Goal: Participate in discussion: Engage in conversation with other users on a specific topic

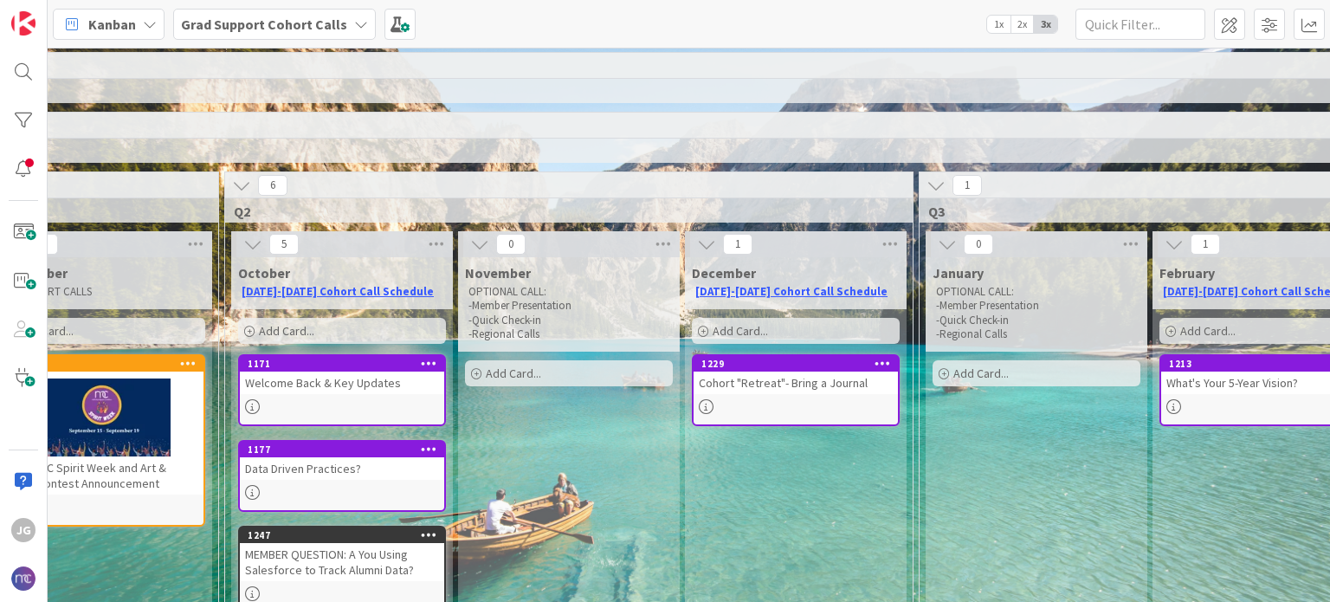
scroll to position [87, 538]
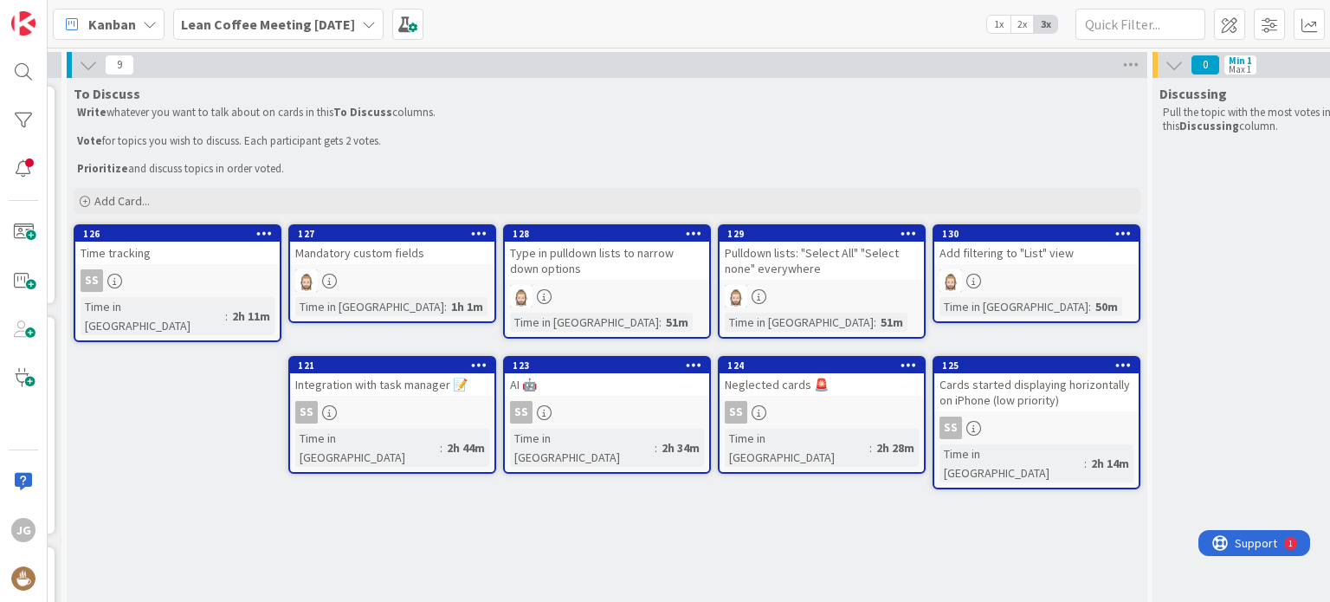
scroll to position [0, 246]
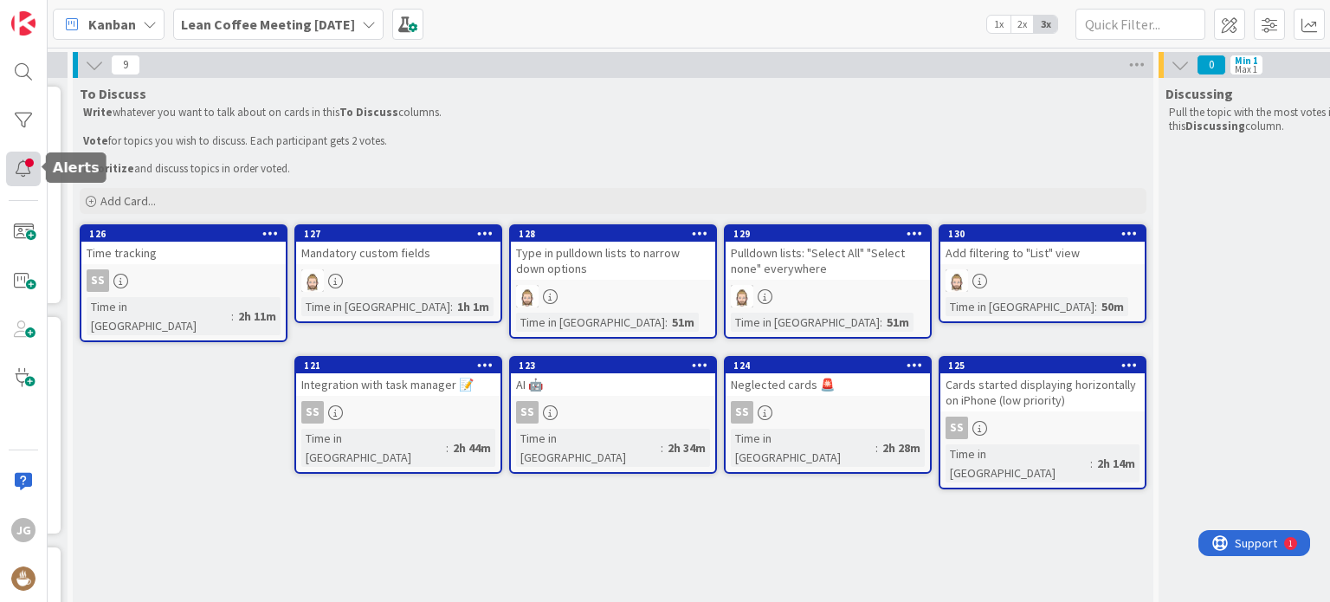
click at [24, 163] on div at bounding box center [23, 169] width 35 height 35
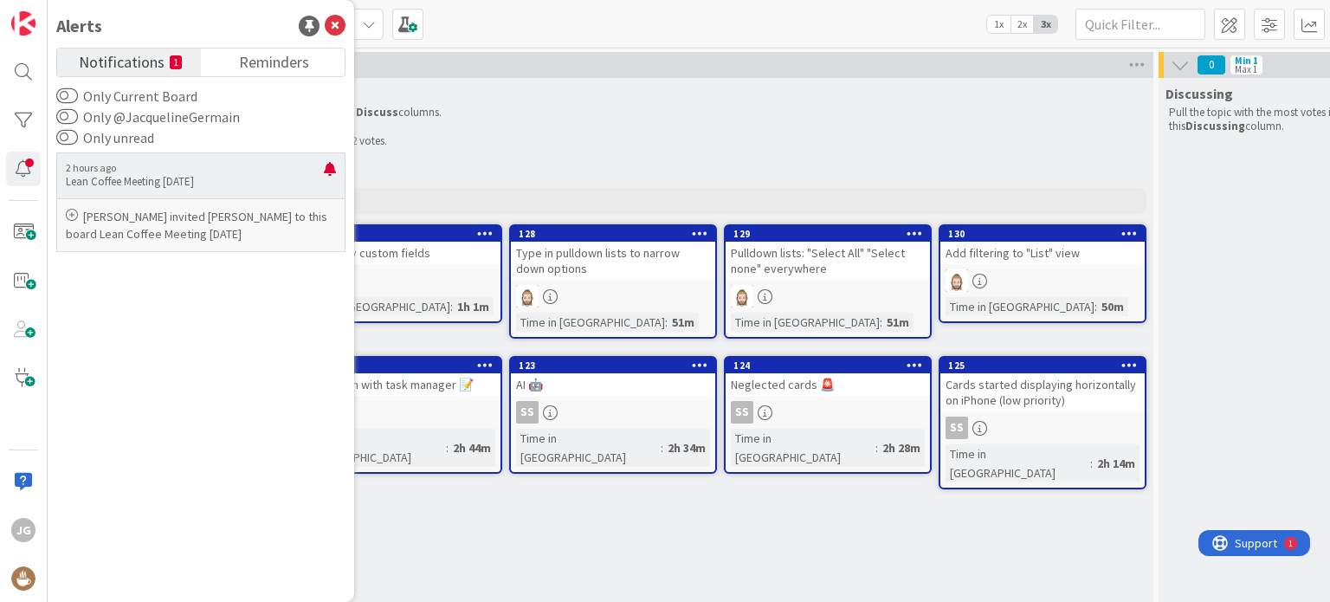
click at [184, 231] on p "Dimitri Ponomareff invited Jacqueline Germain to this board Lean Coffee Meeting…" at bounding box center [201, 225] width 270 height 35
click at [336, 29] on icon at bounding box center [335, 26] width 21 height 21
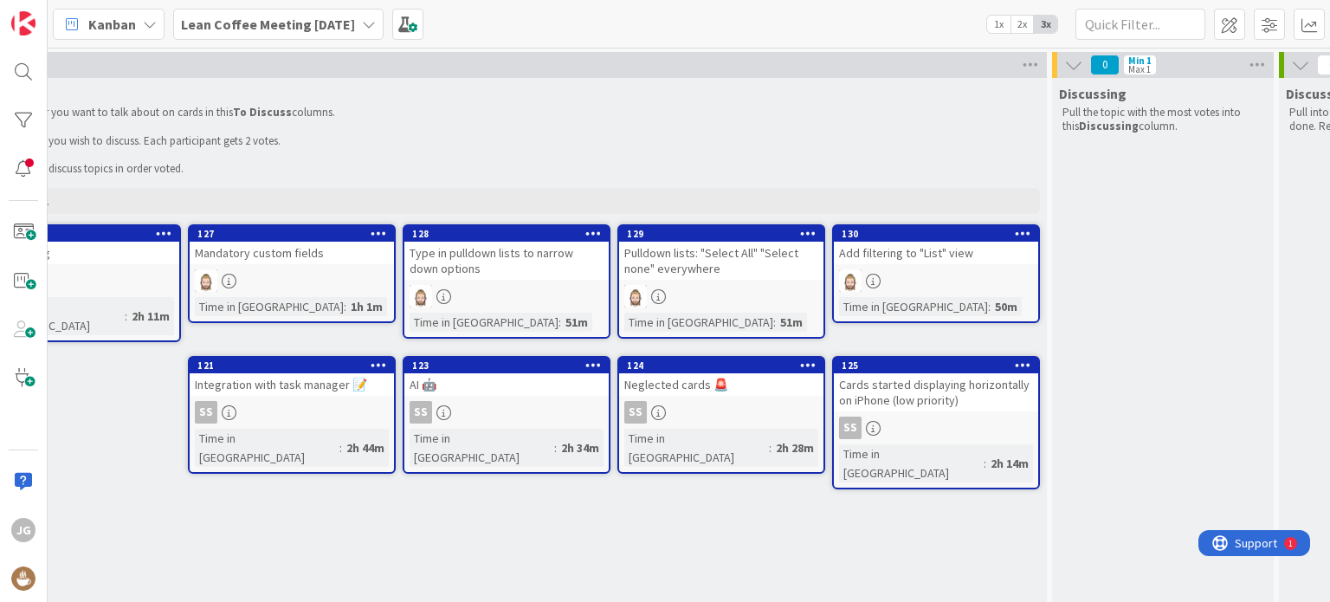
scroll to position [0, 349]
click at [897, 380] on div "Cards started displaying horizontally on iPhone (low priority)" at bounding box center [939, 392] width 204 height 38
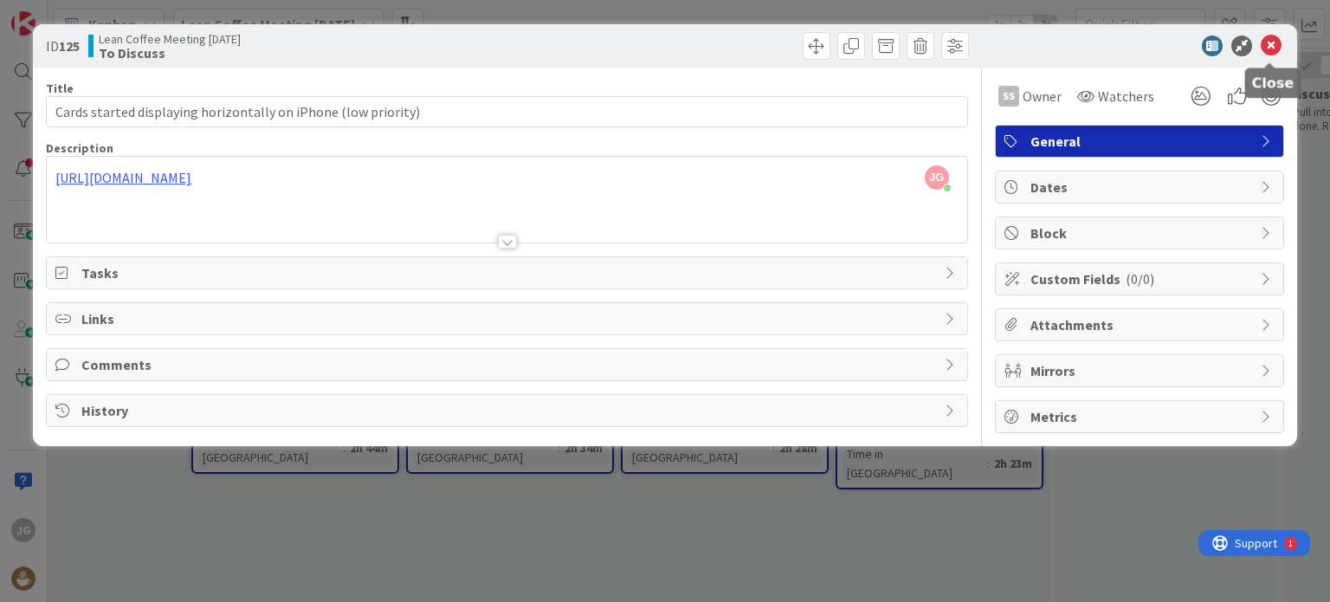
click at [1273, 51] on icon at bounding box center [1271, 46] width 21 height 21
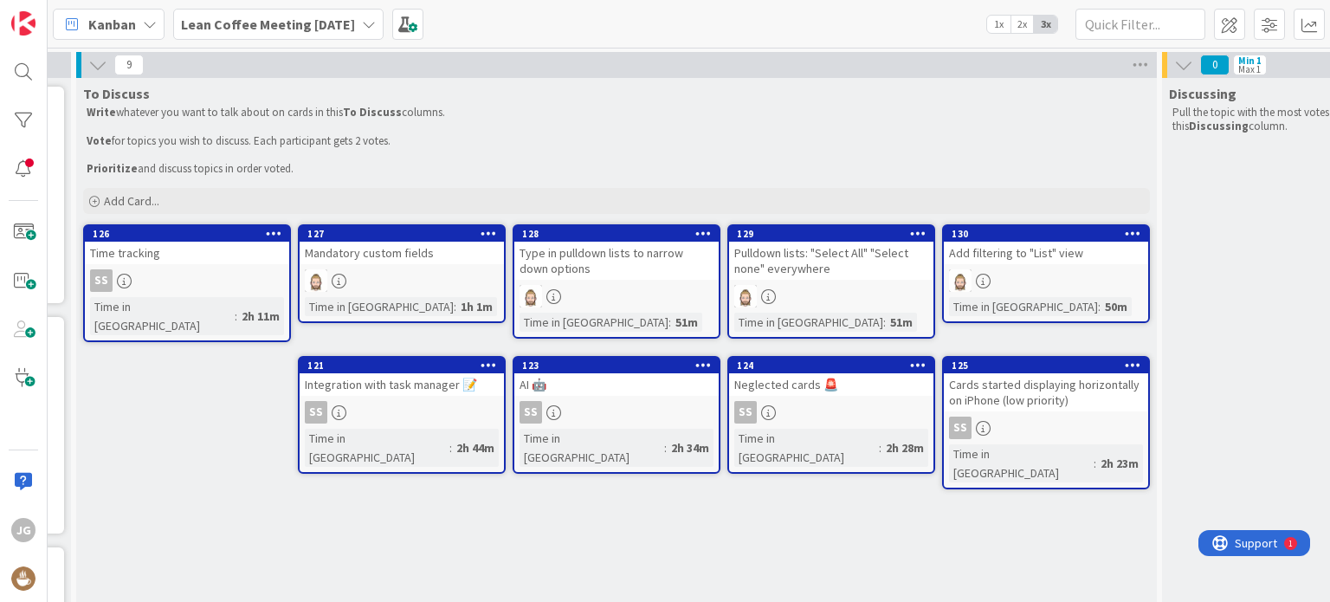
scroll to position [0, 242]
click at [100, 58] on icon at bounding box center [97, 64] width 19 height 19
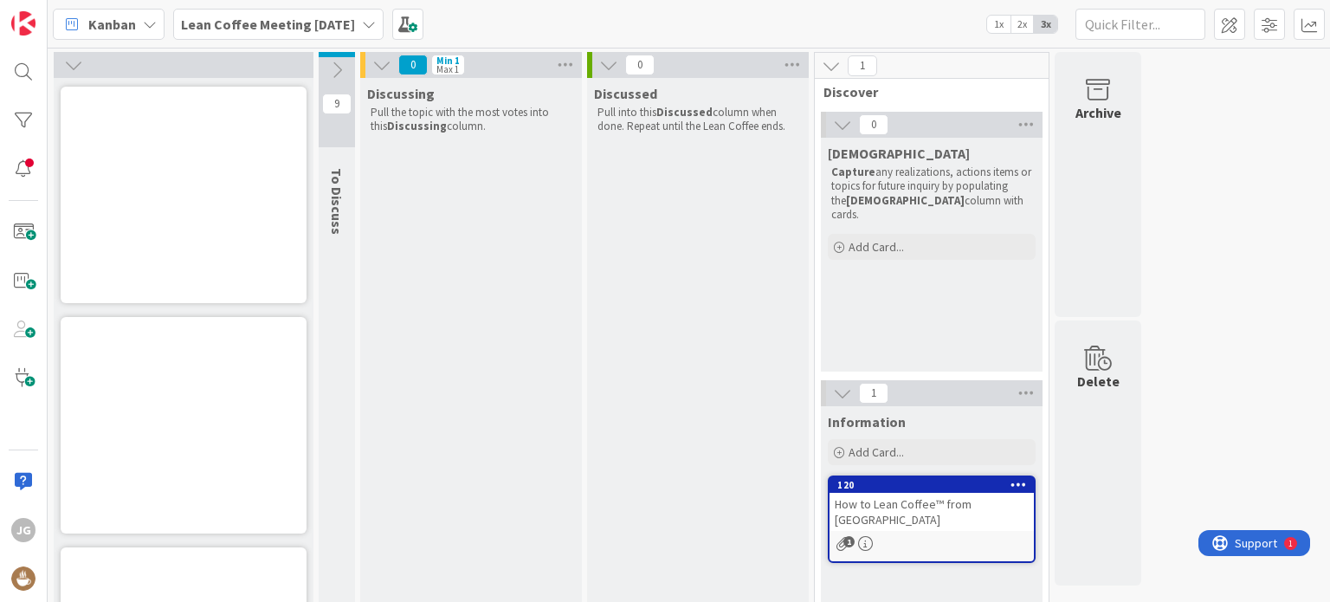
click at [100, 58] on div at bounding box center [184, 65] width 260 height 26
click at [79, 65] on icon at bounding box center [73, 64] width 19 height 19
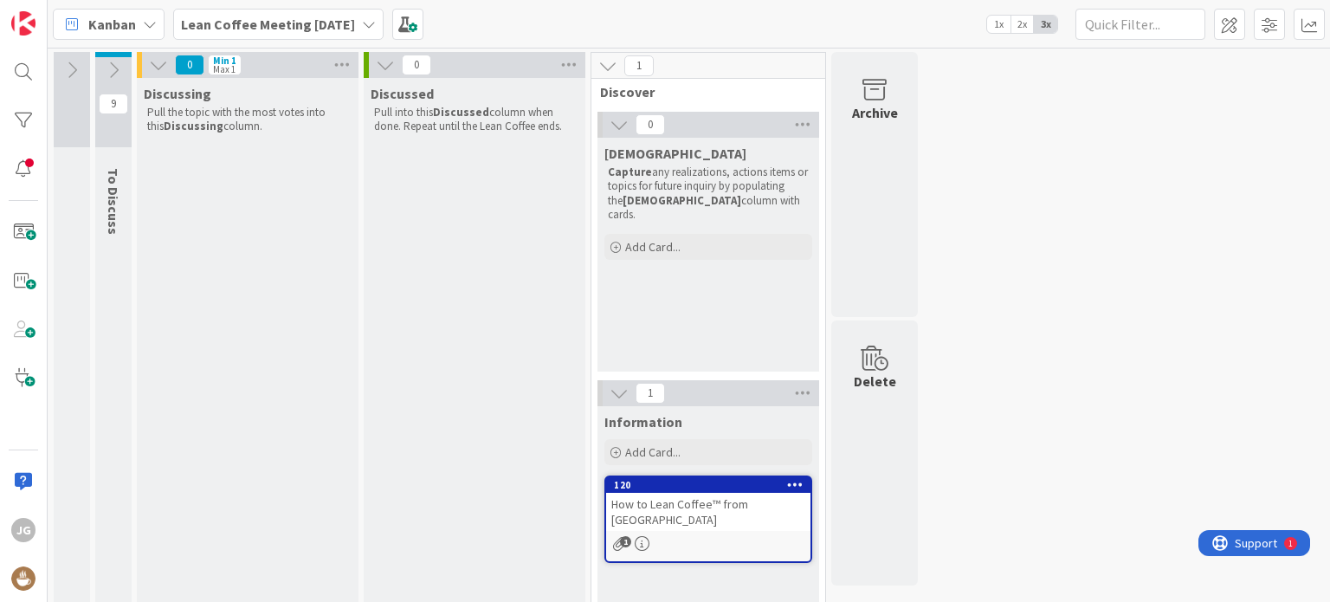
click at [75, 68] on icon at bounding box center [71, 70] width 19 height 19
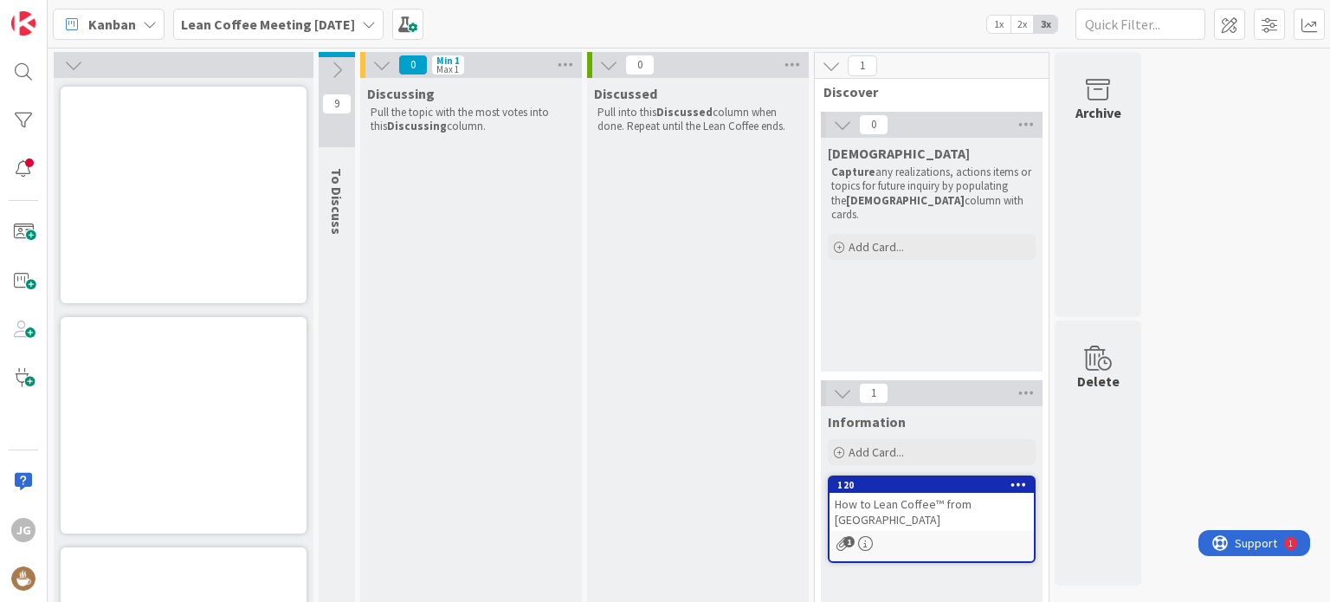
click at [339, 68] on icon at bounding box center [336, 70] width 19 height 19
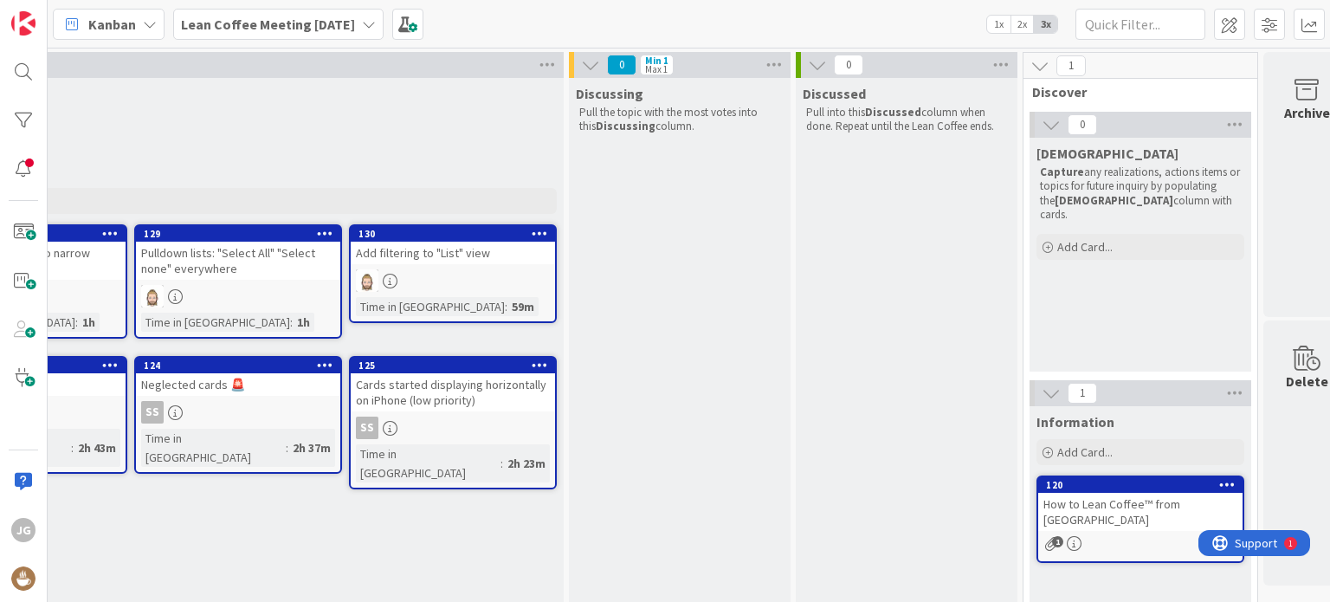
scroll to position [0, 874]
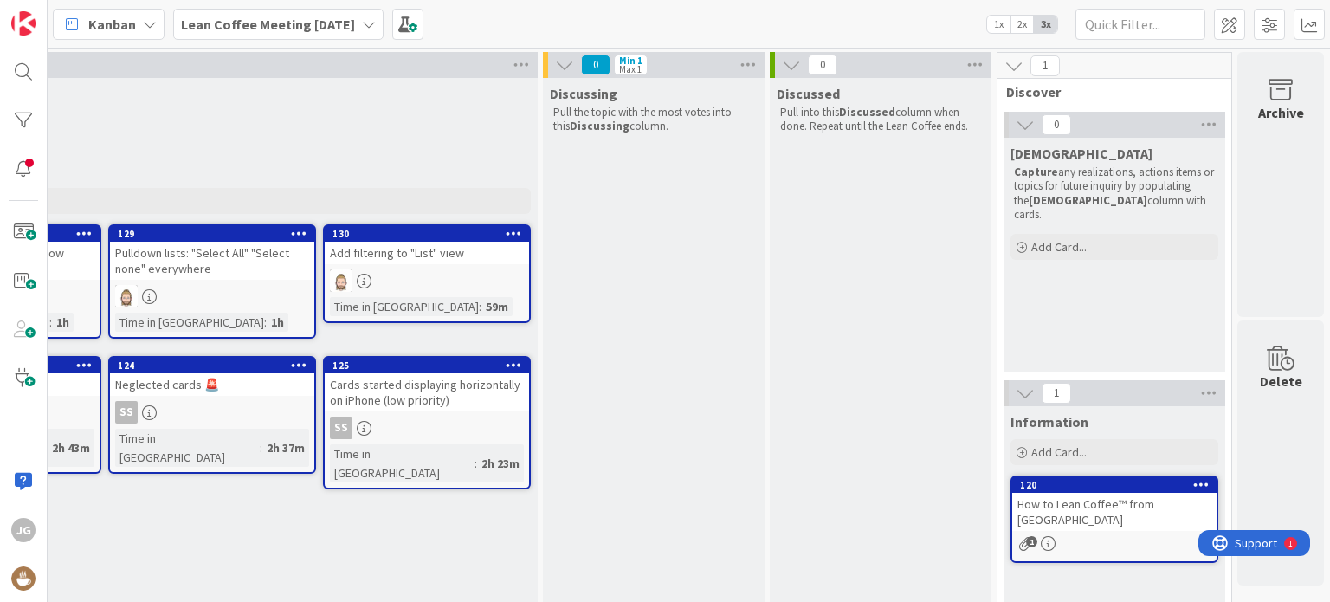
click at [555, 60] on icon at bounding box center [564, 64] width 19 height 19
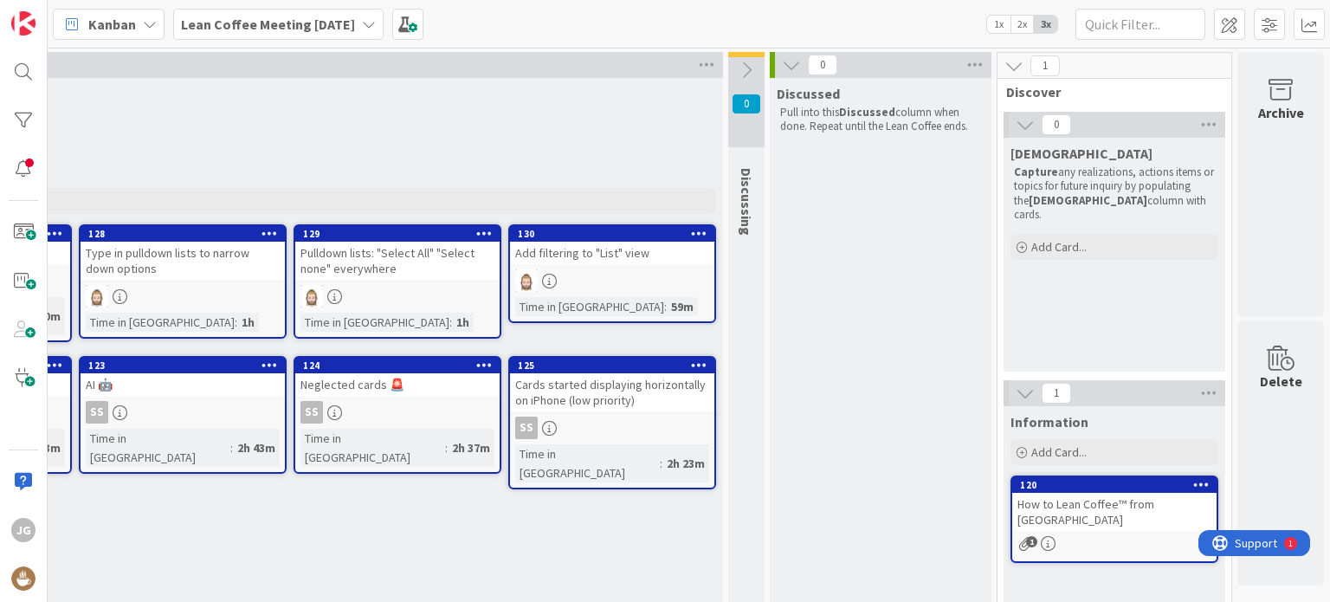
scroll to position [0, 689]
click at [786, 59] on icon at bounding box center [791, 64] width 19 height 19
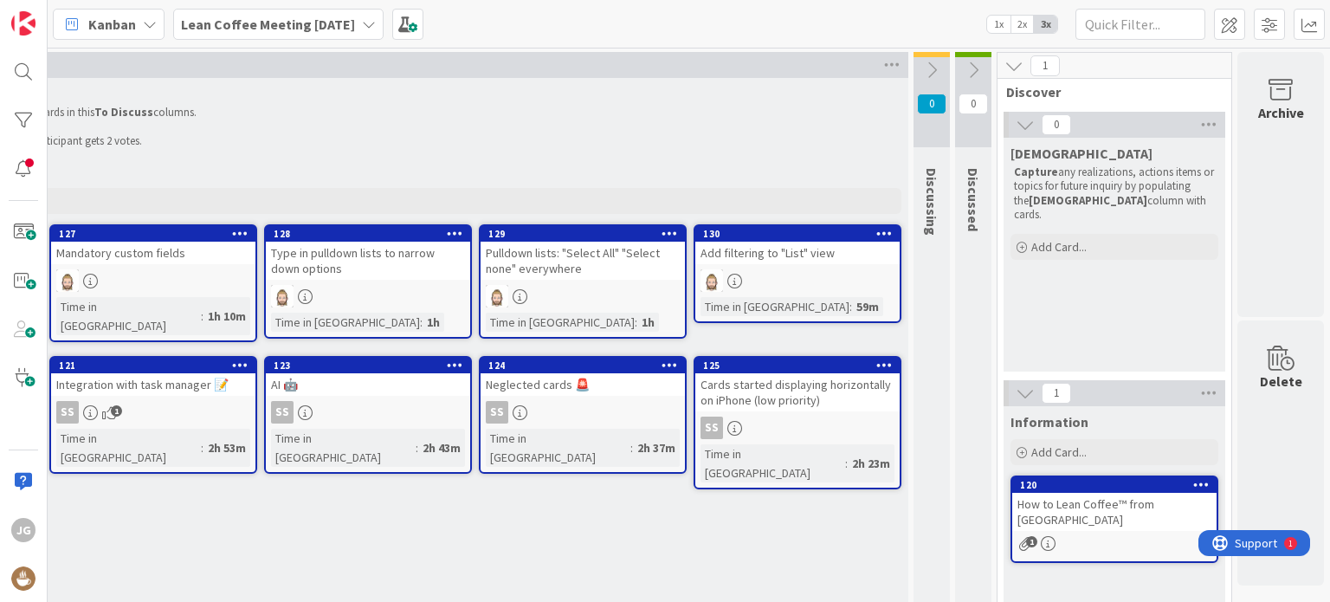
click at [1005, 68] on icon at bounding box center [1014, 65] width 19 height 19
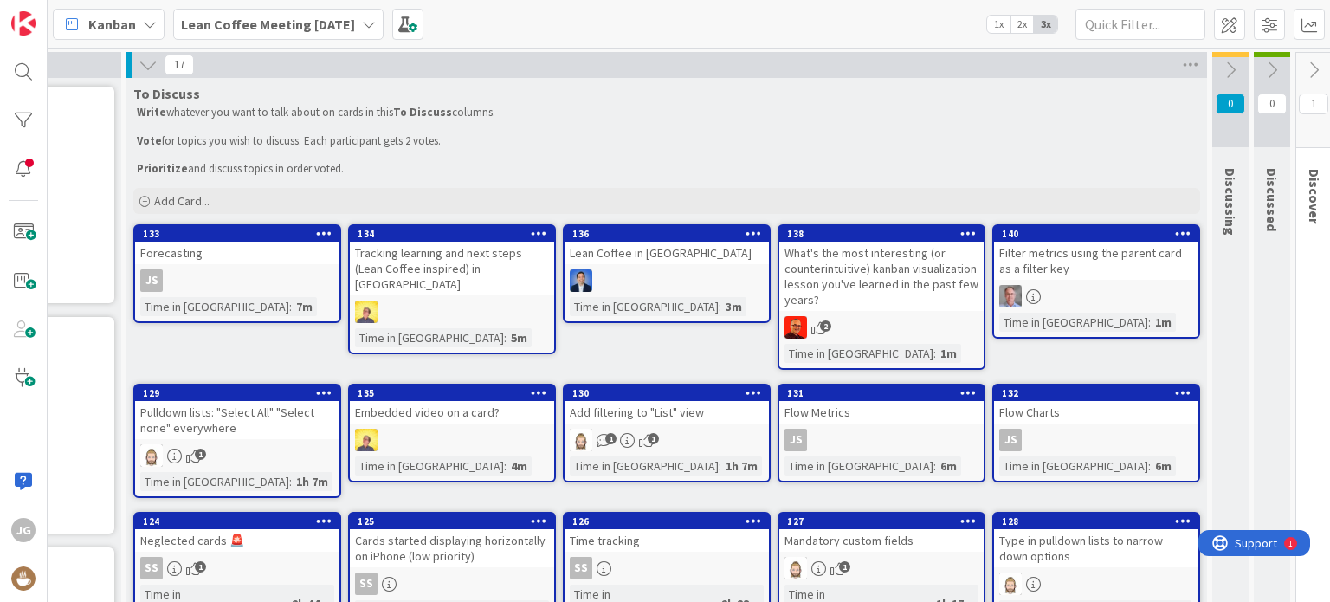
scroll to position [87, 192]
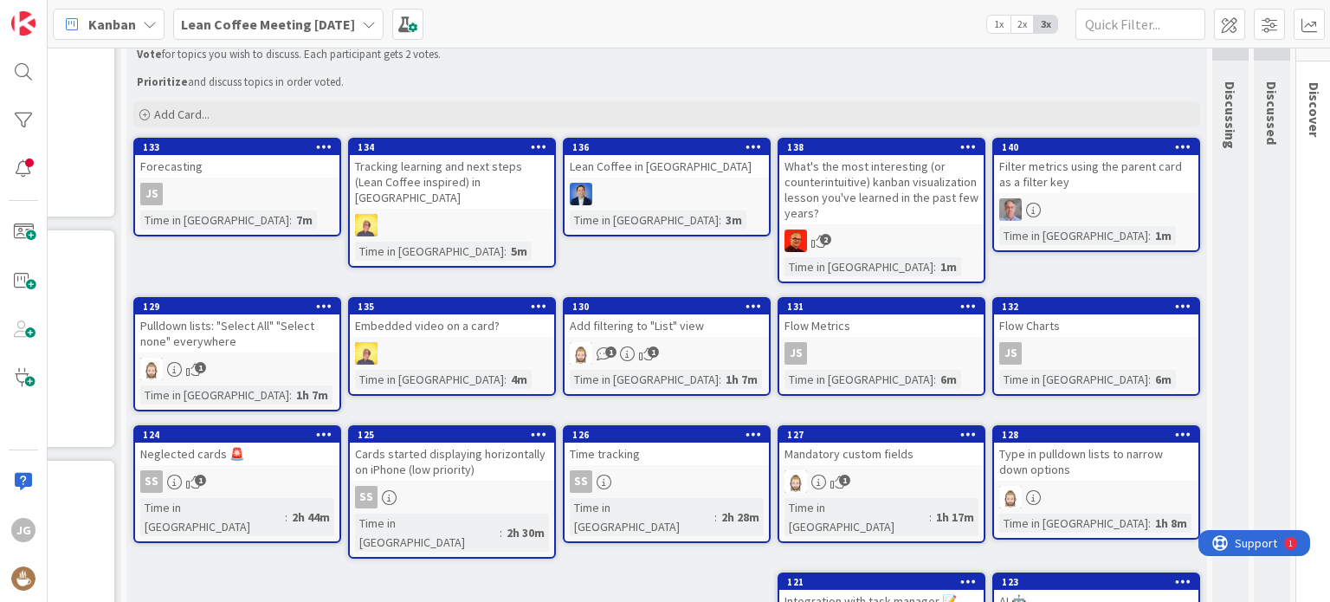
click at [198, 477] on span "1" at bounding box center [200, 480] width 11 height 11
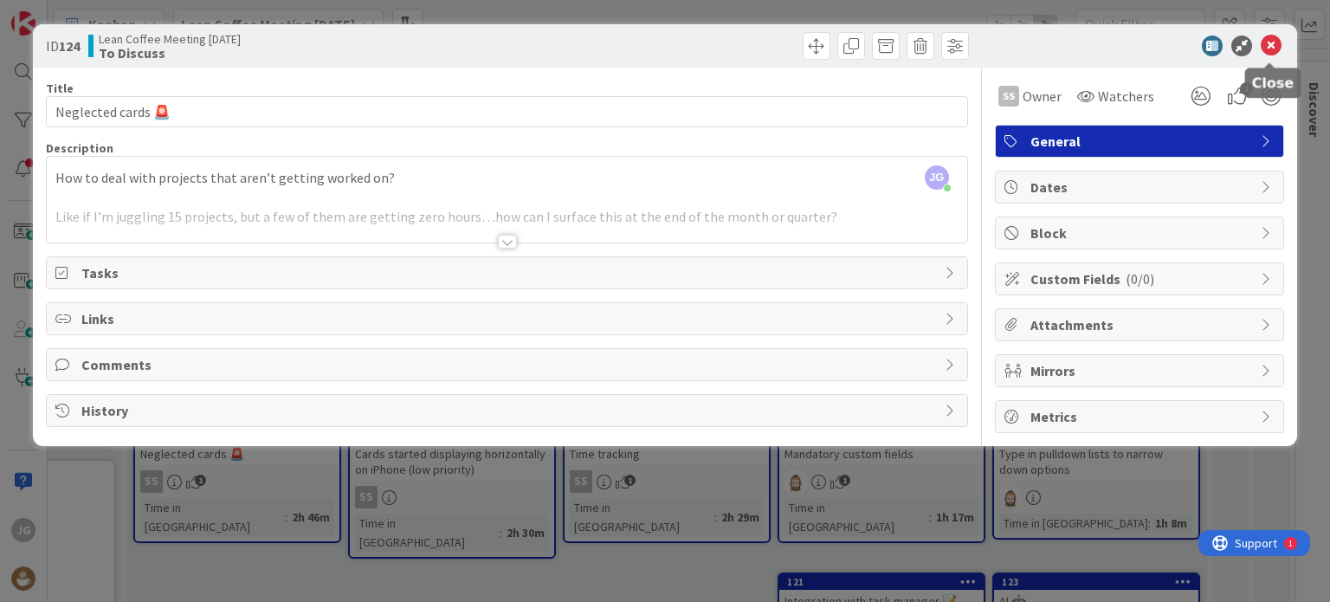
click at [1270, 54] on icon at bounding box center [1271, 46] width 21 height 21
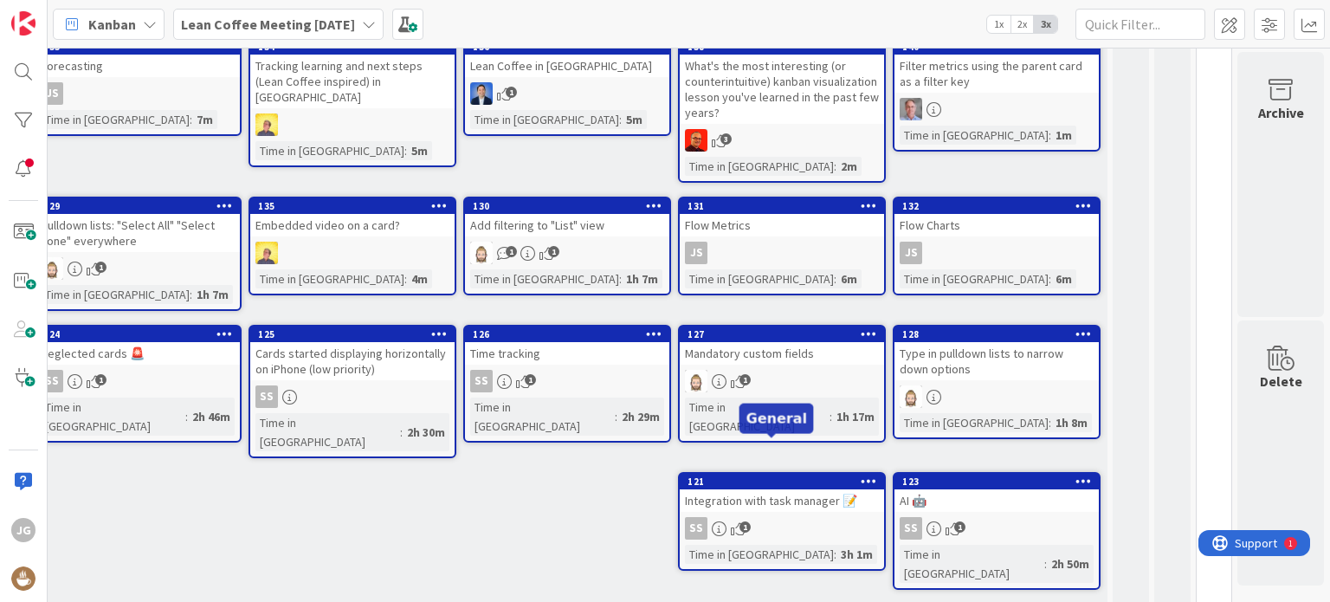
scroll to position [204, 305]
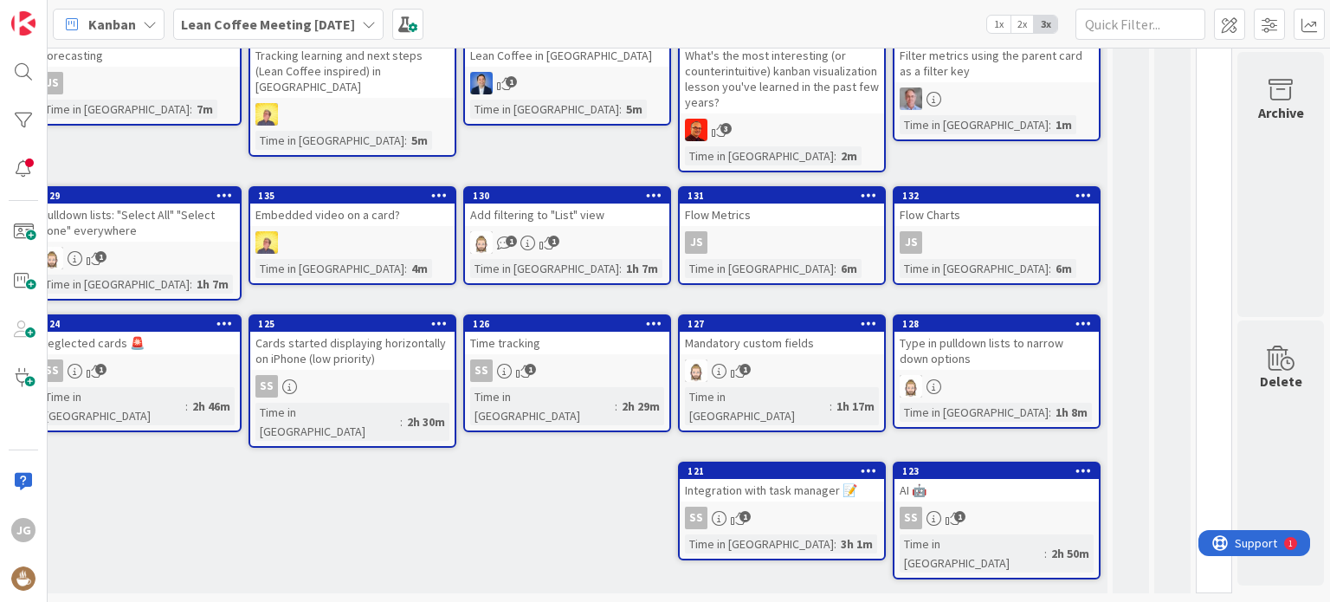
click at [927, 511] on icon at bounding box center [934, 518] width 15 height 15
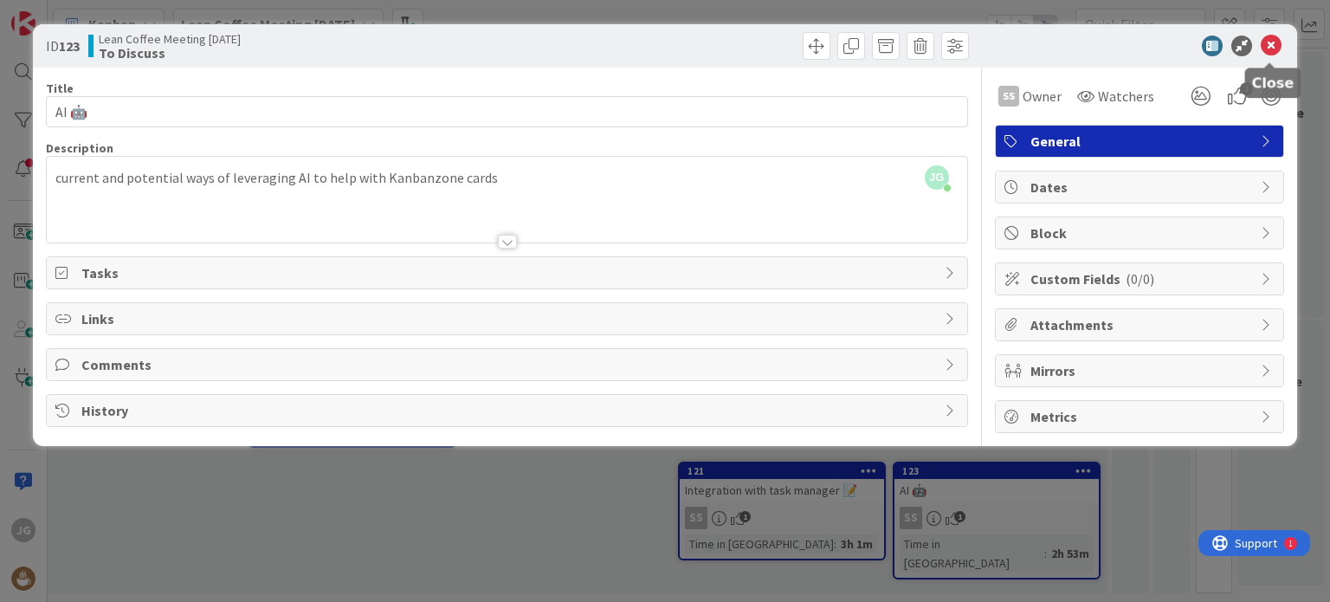
click at [1276, 51] on icon at bounding box center [1271, 46] width 21 height 21
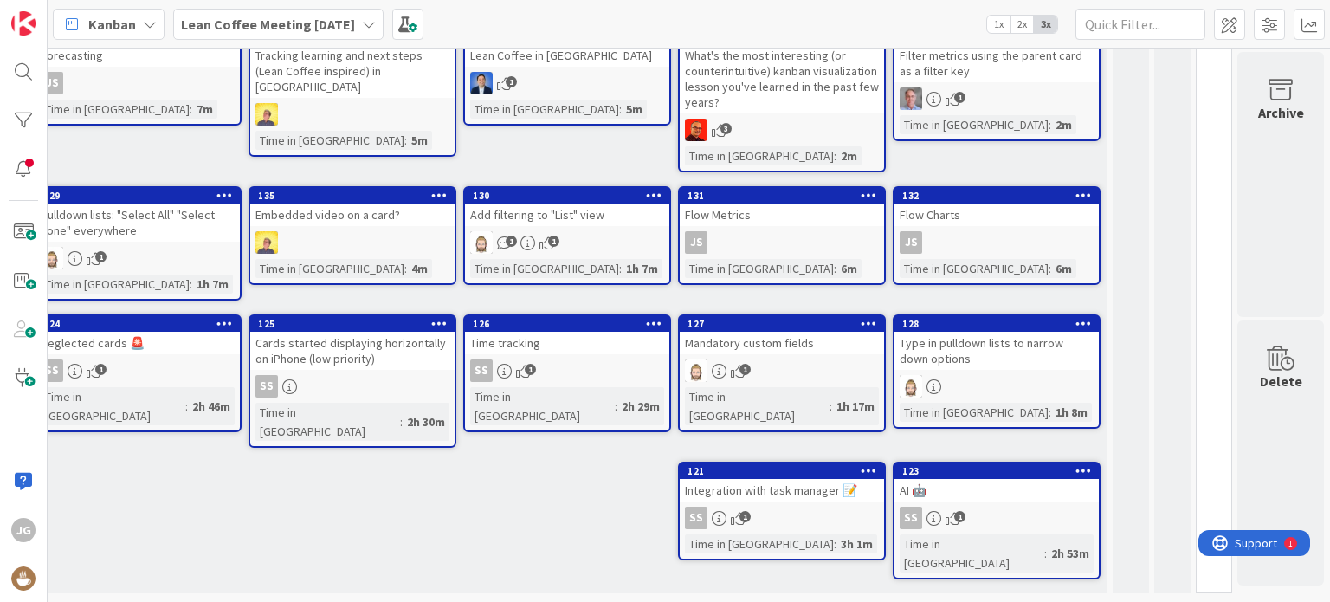
scroll to position [117, 305]
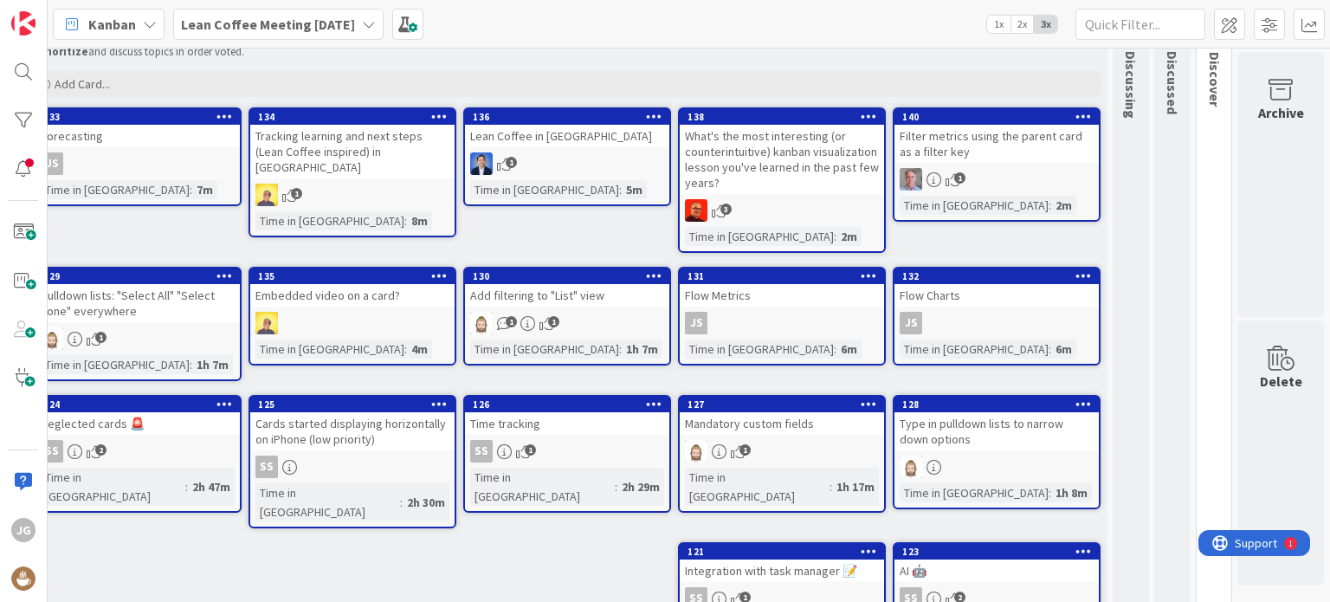
click at [282, 188] on icon "1" at bounding box center [289, 195] width 15 height 15
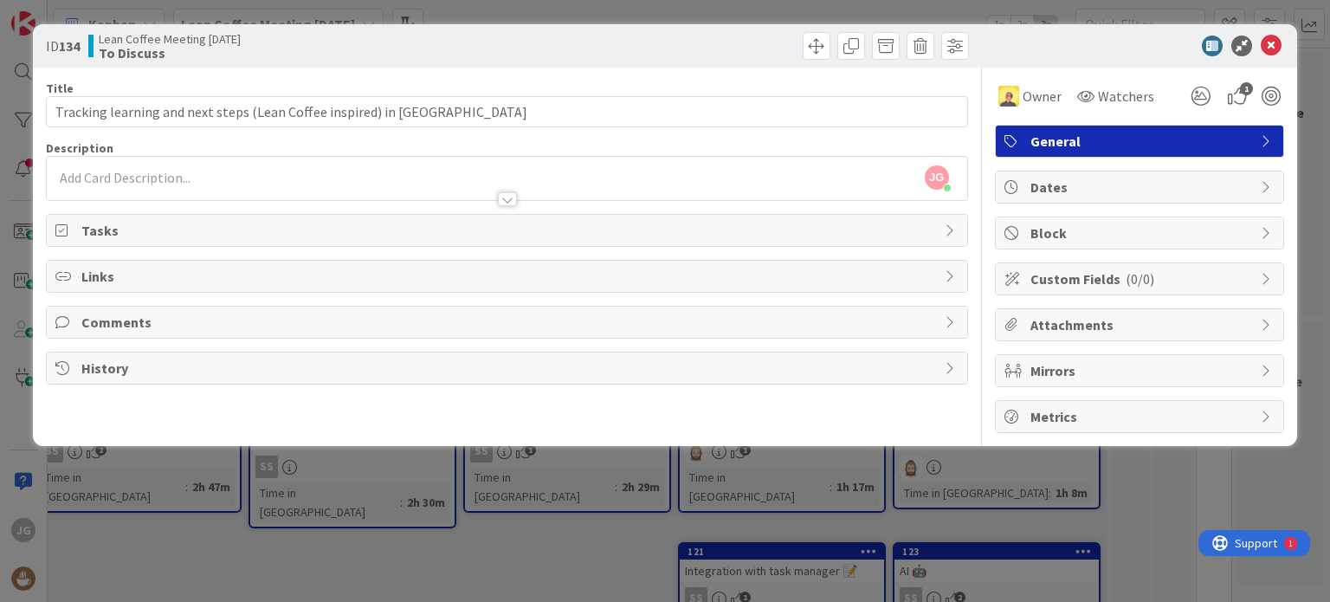
click at [508, 206] on div at bounding box center [507, 199] width 19 height 14
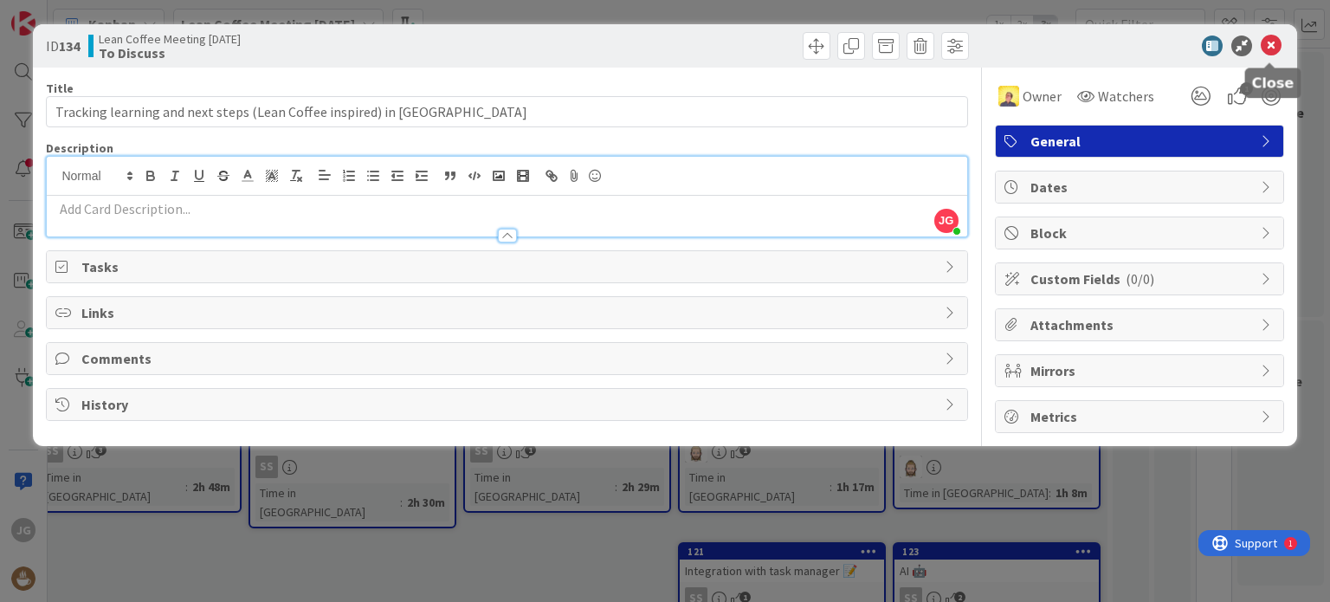
click at [1274, 48] on icon at bounding box center [1271, 46] width 21 height 21
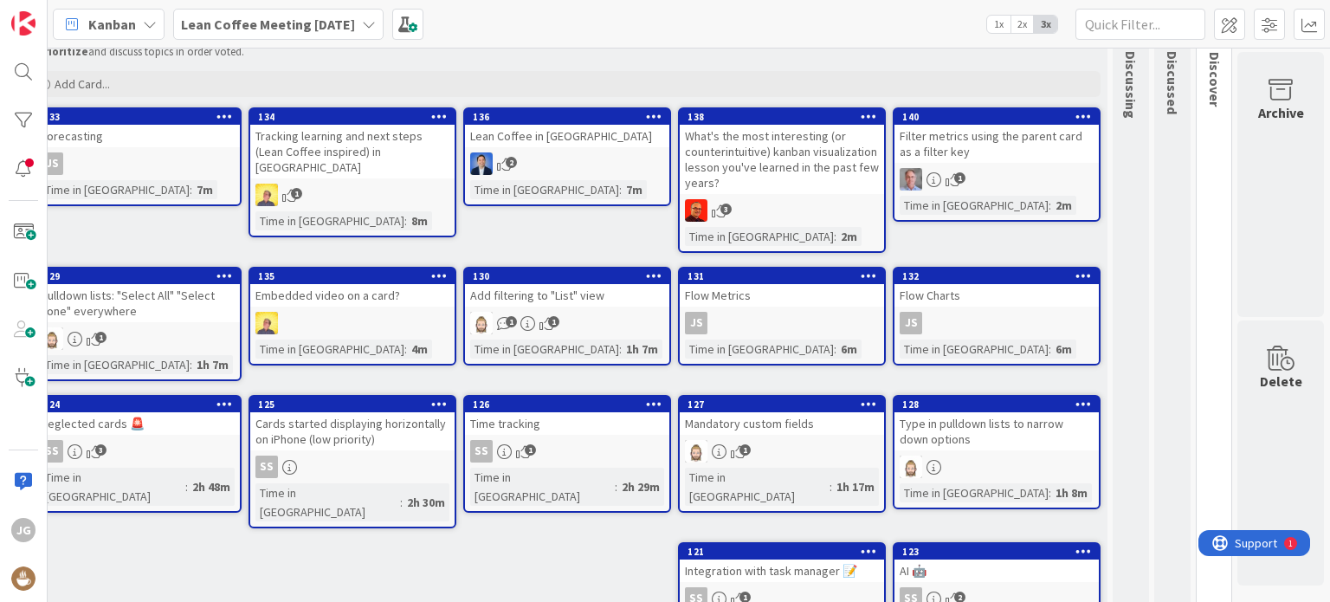
click at [291, 188] on span "1" at bounding box center [296, 193] width 11 height 11
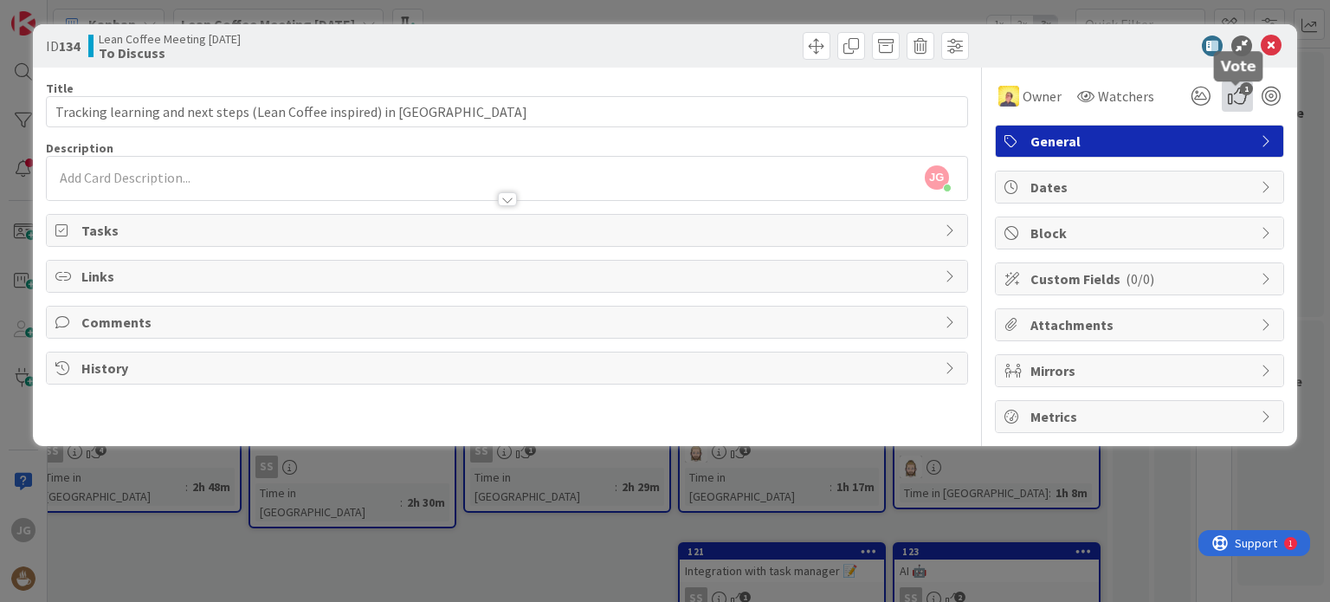
click at [1239, 106] on icon "1" at bounding box center [1237, 96] width 31 height 31
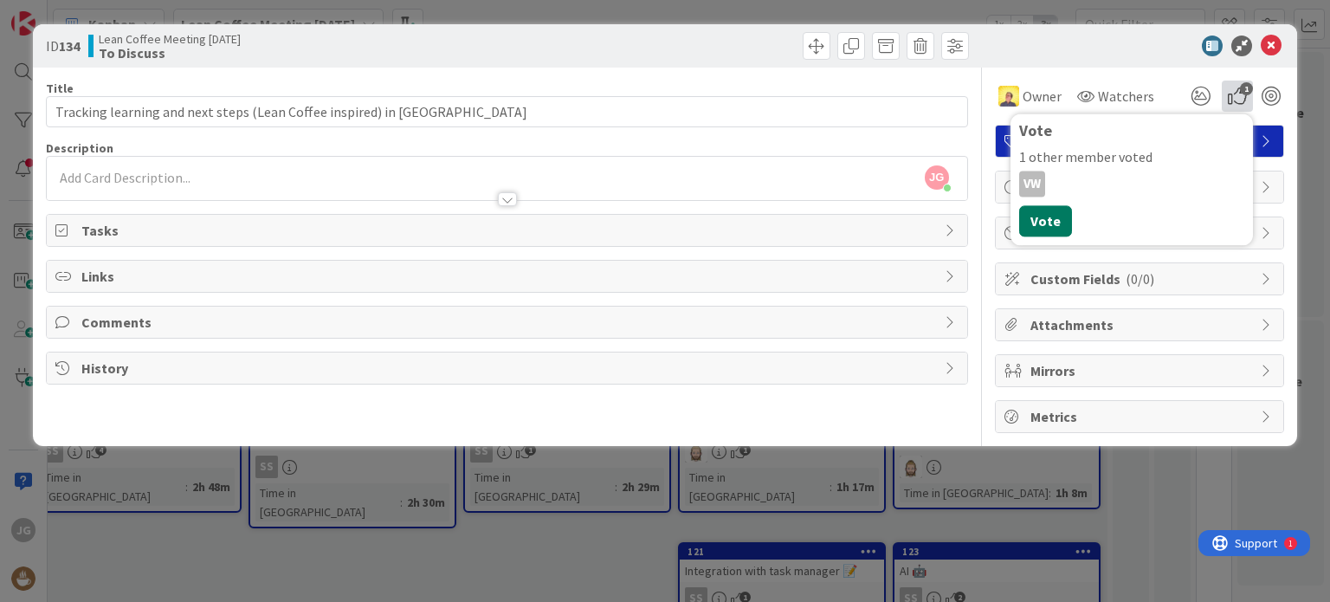
click at [1054, 233] on button "Vote" at bounding box center [1045, 220] width 53 height 31
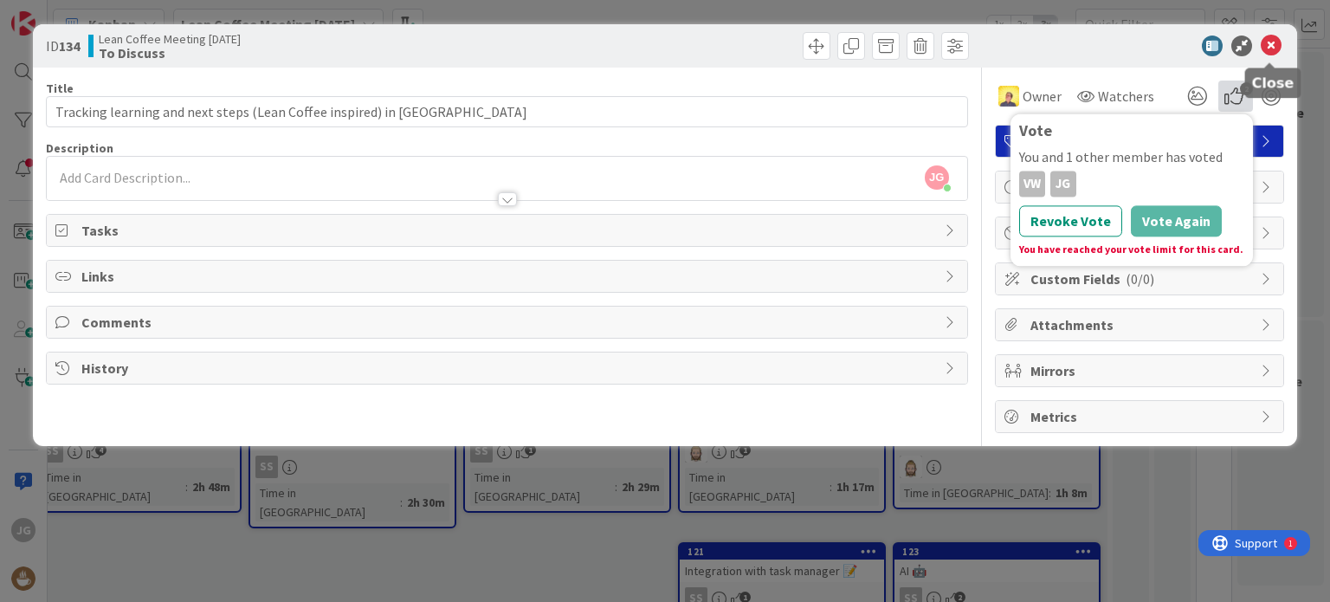
click at [1273, 47] on icon at bounding box center [1271, 46] width 21 height 21
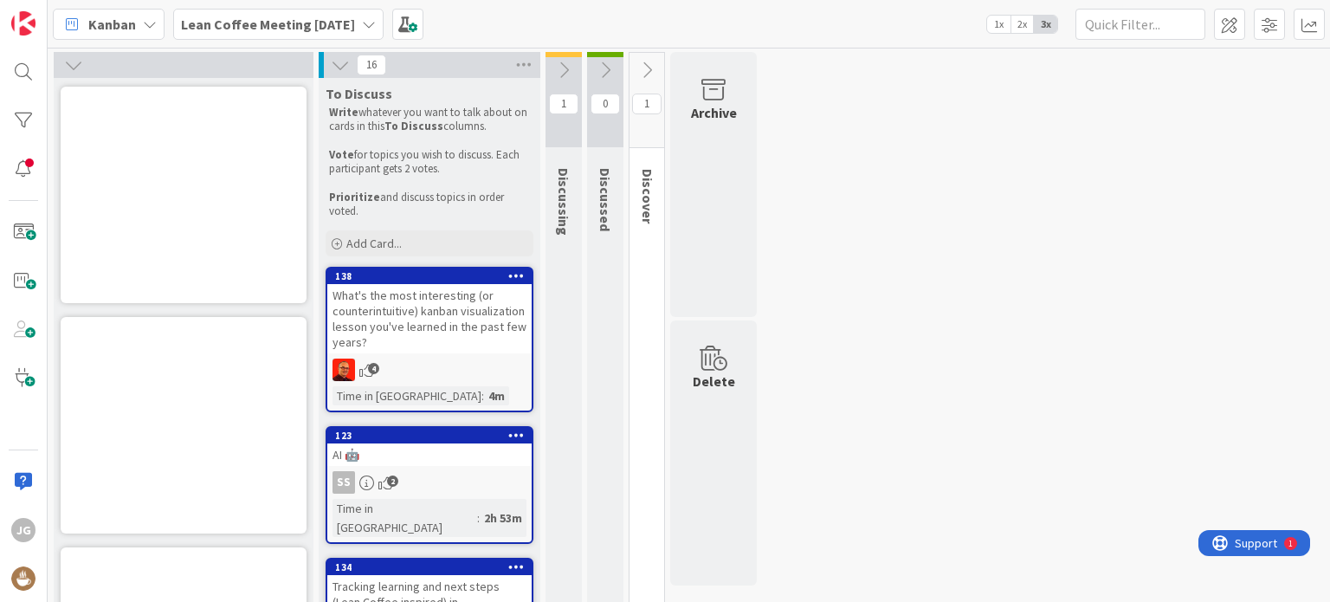
click at [563, 68] on icon at bounding box center [563, 70] width 19 height 19
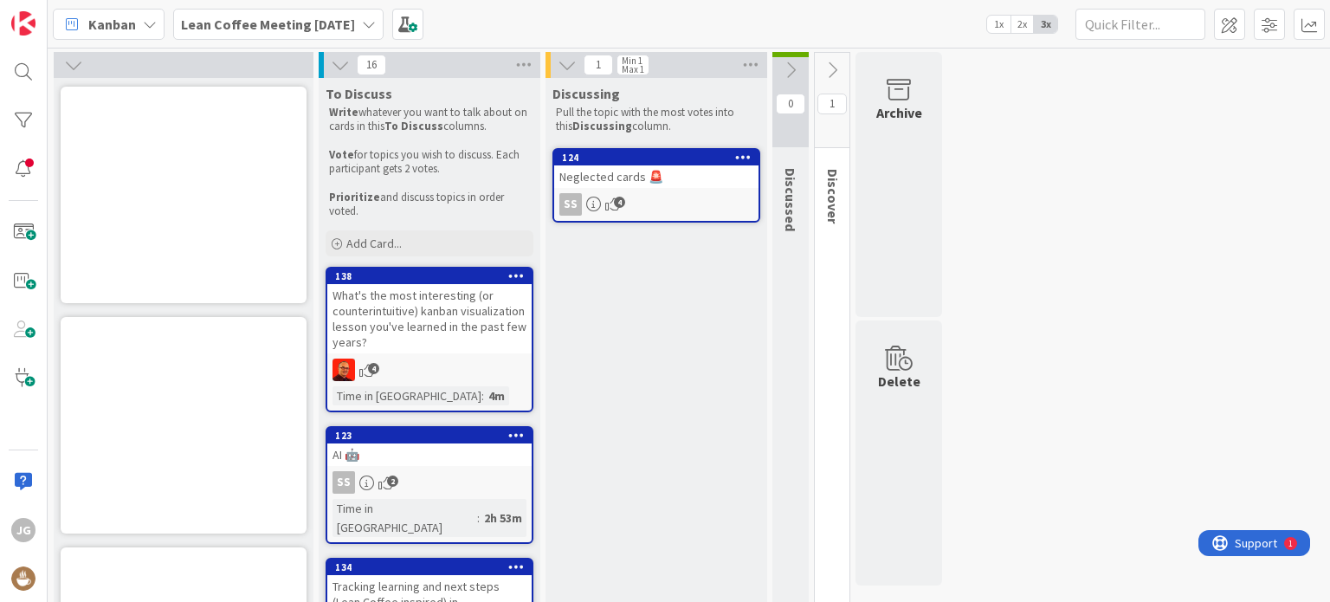
click at [788, 68] on icon at bounding box center [790, 70] width 19 height 19
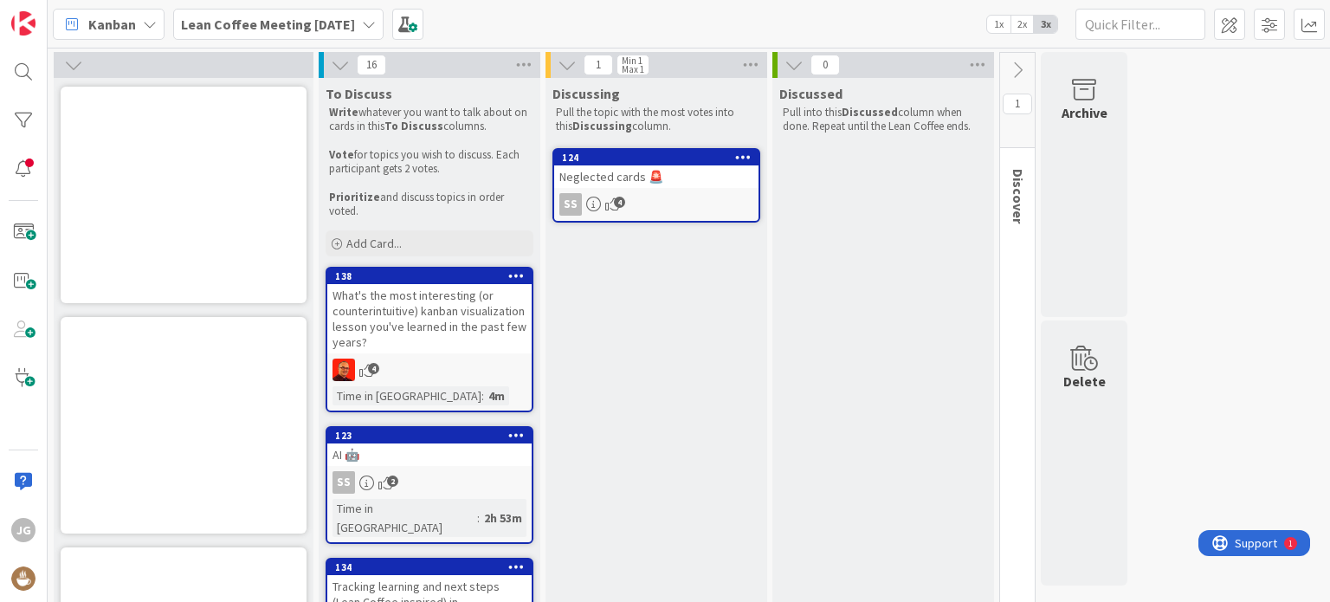
click at [1013, 67] on icon at bounding box center [1017, 70] width 19 height 19
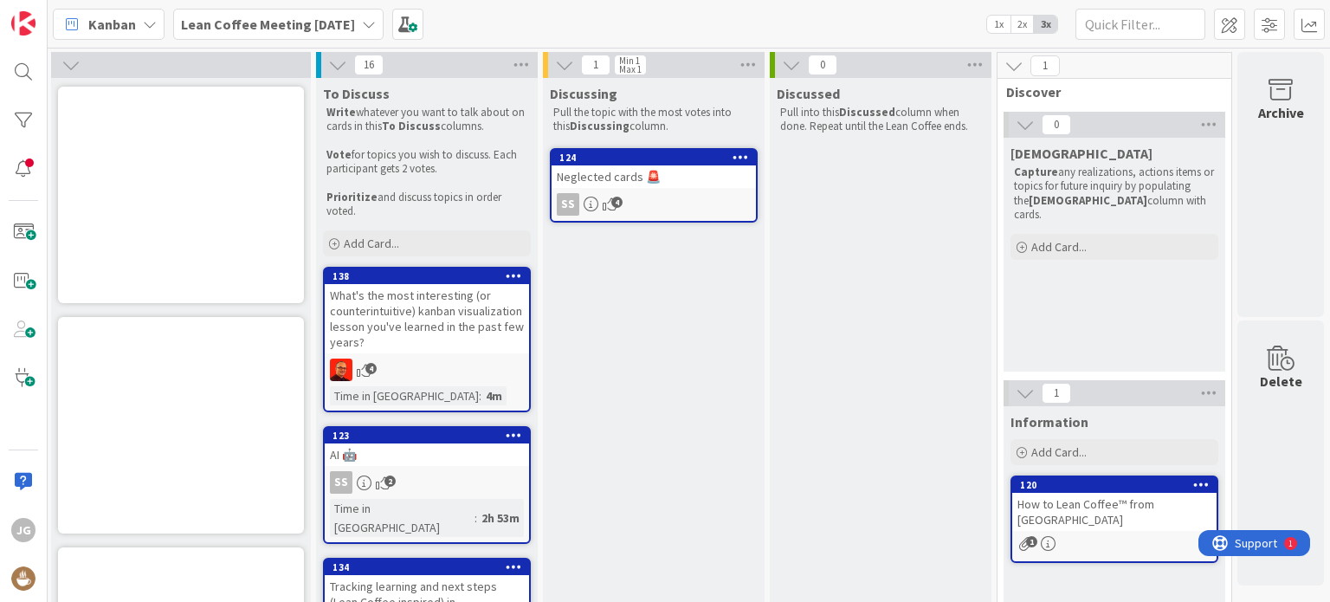
scroll to position [0, 15]
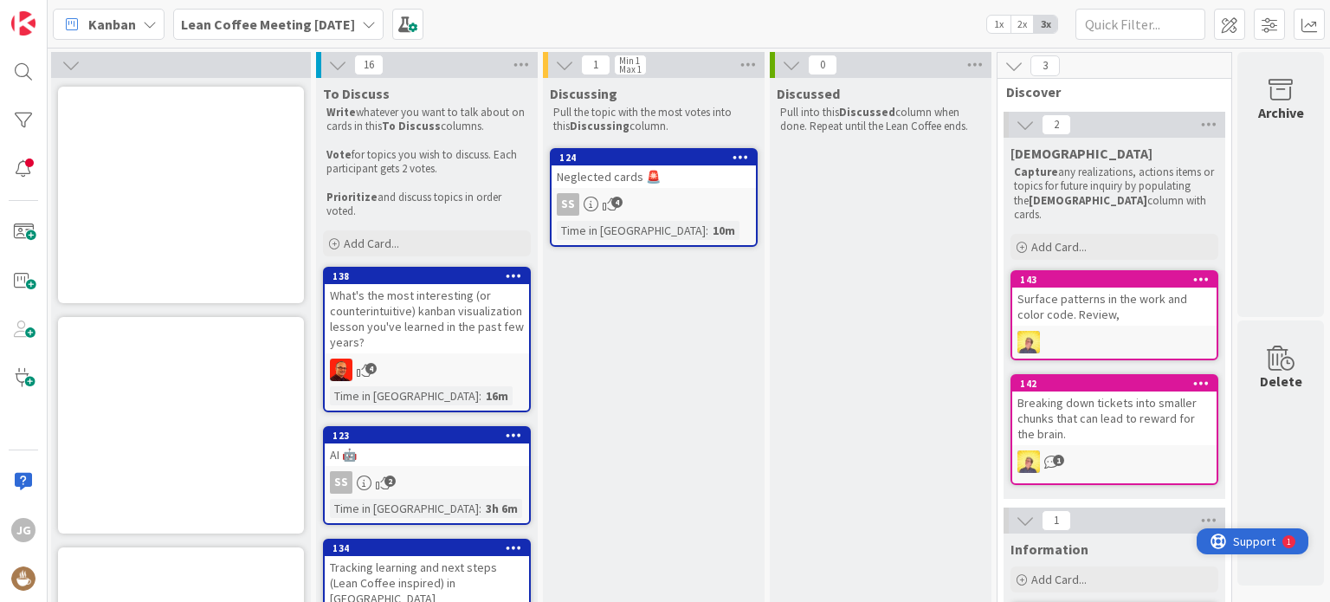
click at [1245, 542] on span "Support" at bounding box center [1254, 541] width 42 height 21
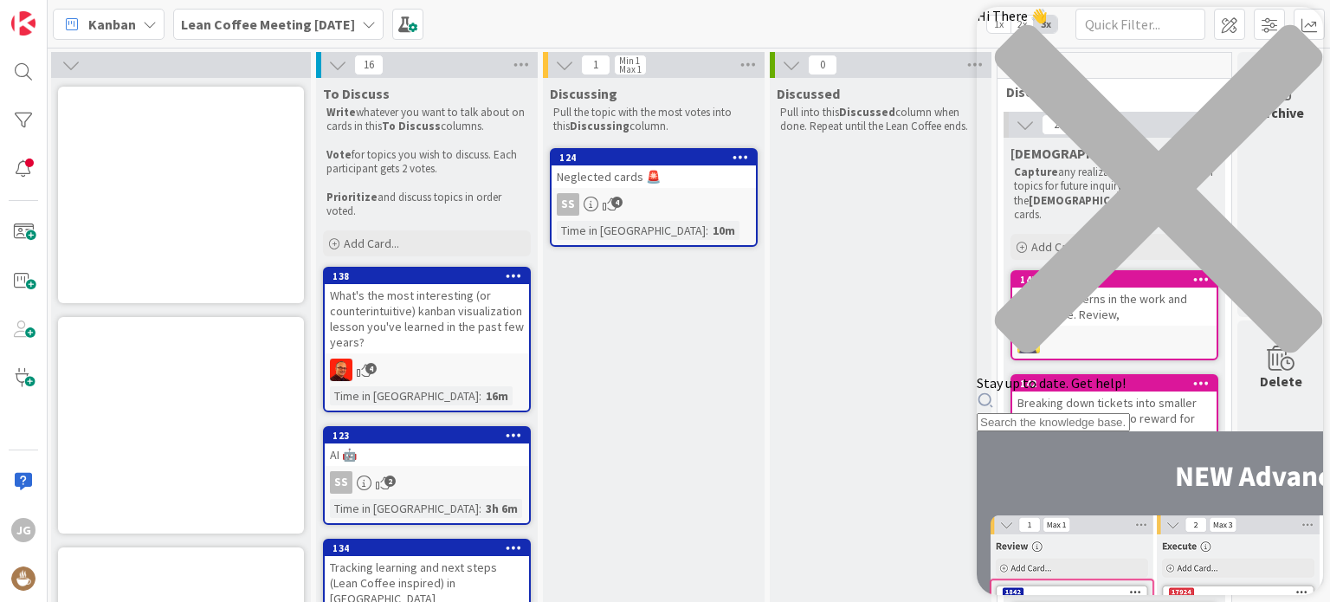
scroll to position [0, 0]
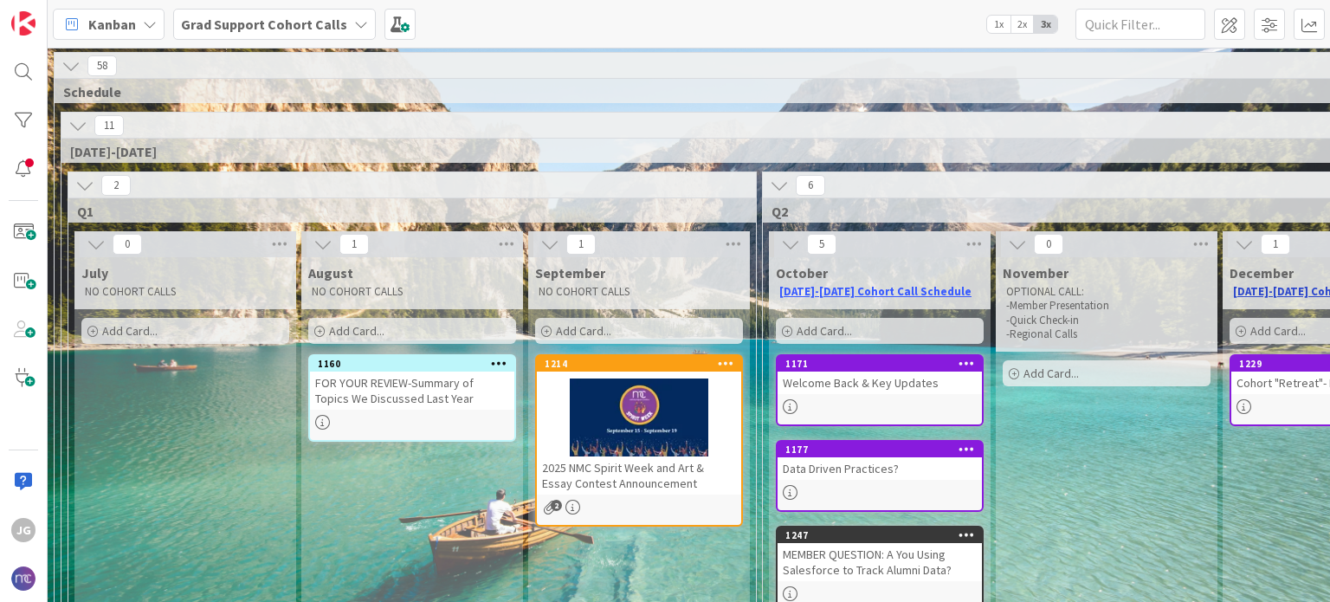
scroll to position [87, 538]
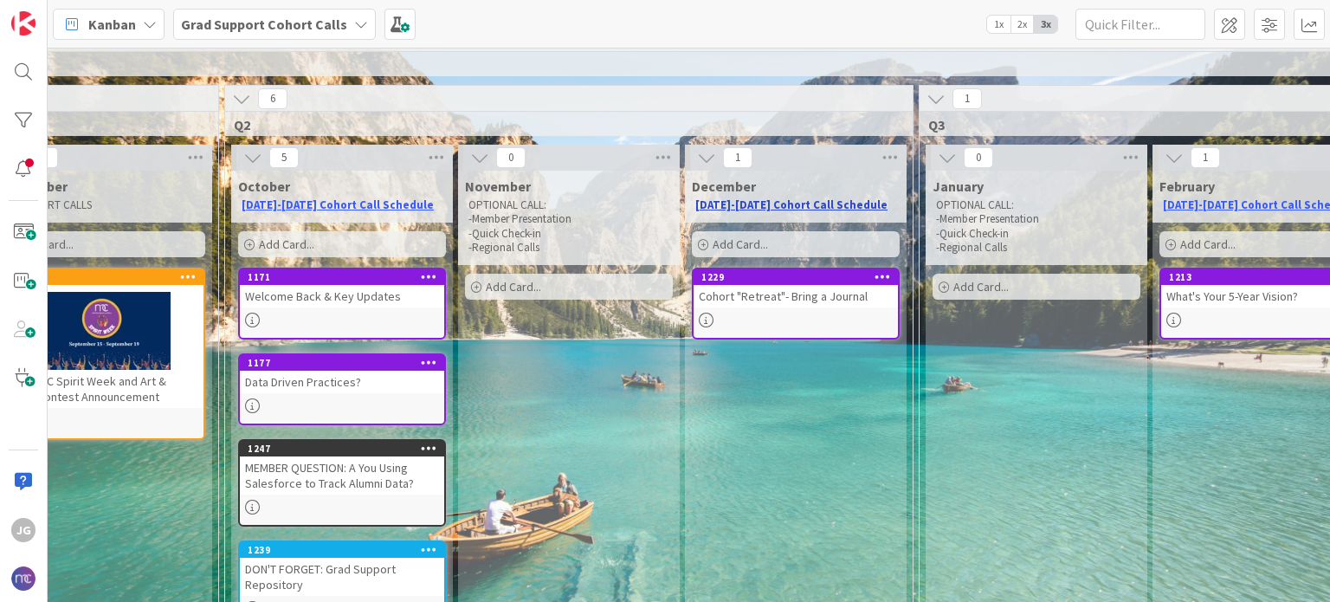
click at [734, 207] on link "[DATE]-[DATE] Cohort Call Schedule" at bounding box center [791, 204] width 192 height 15
click at [320, 204] on link "[DATE]-[DATE] Cohort Call Schedule" at bounding box center [338, 204] width 192 height 15
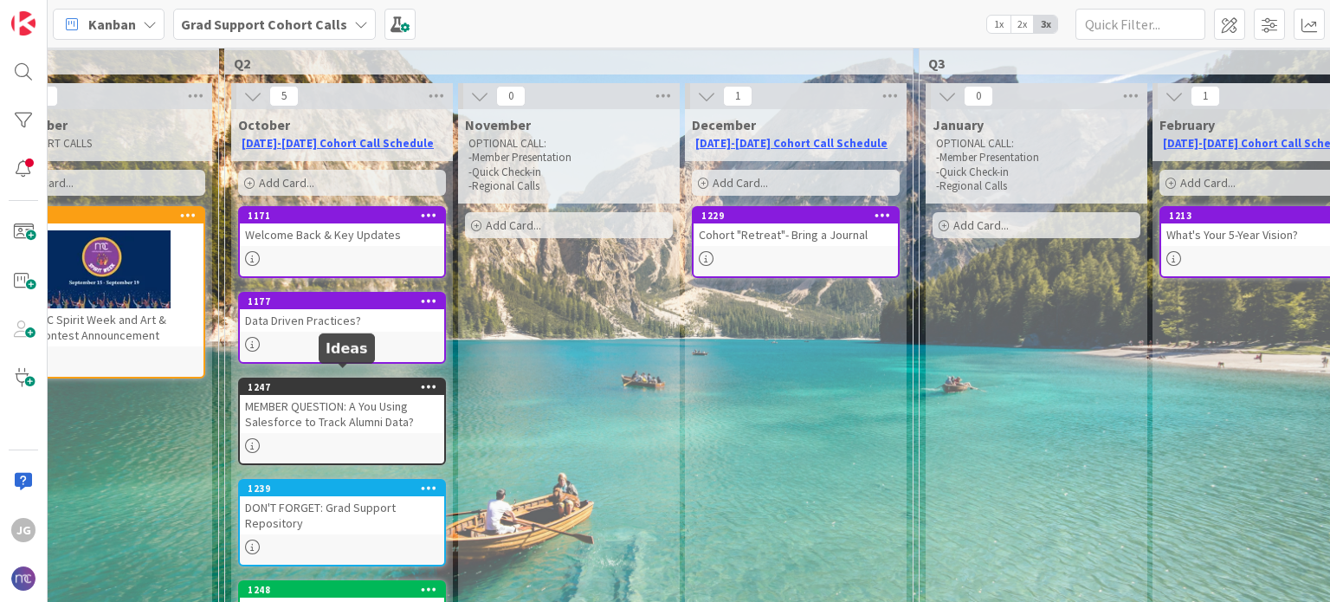
scroll to position [173, 538]
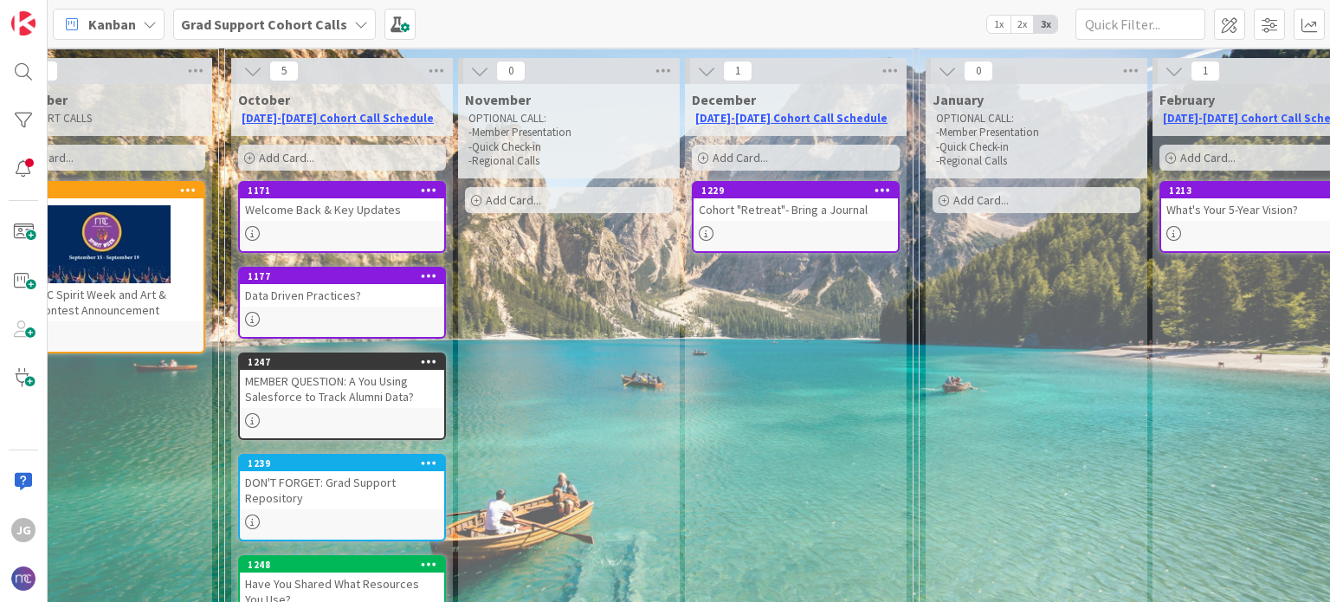
click at [469, 133] on p "-Member Presentation" at bounding box center [569, 133] width 201 height 14
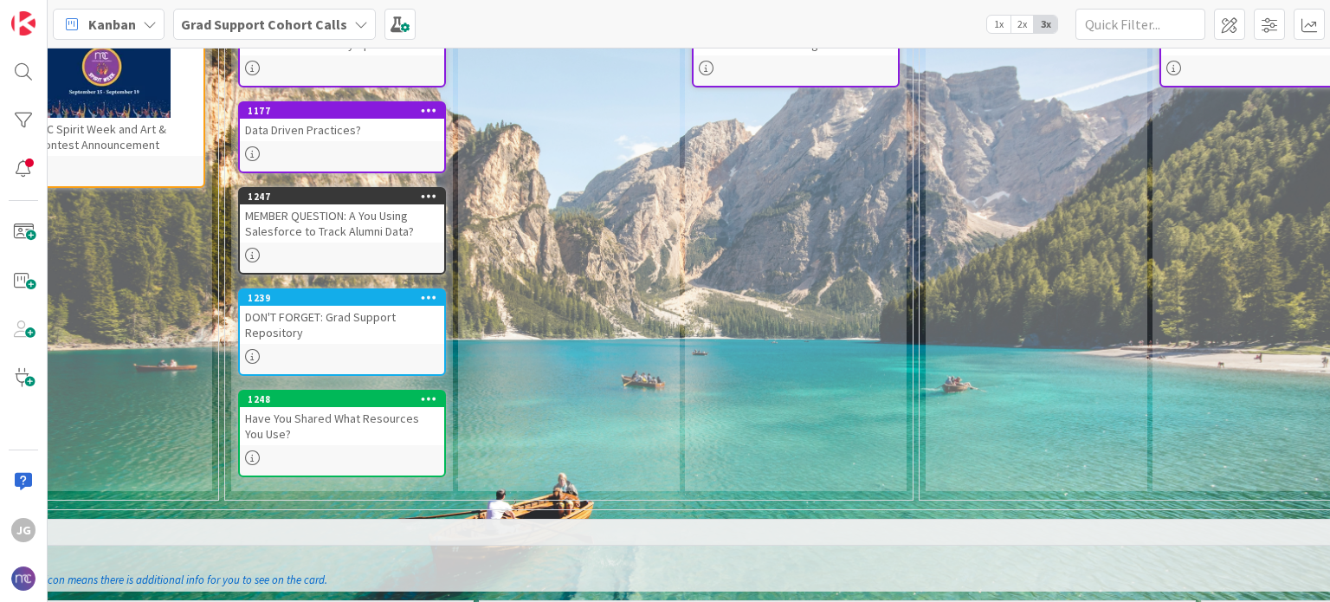
scroll to position [346, 538]
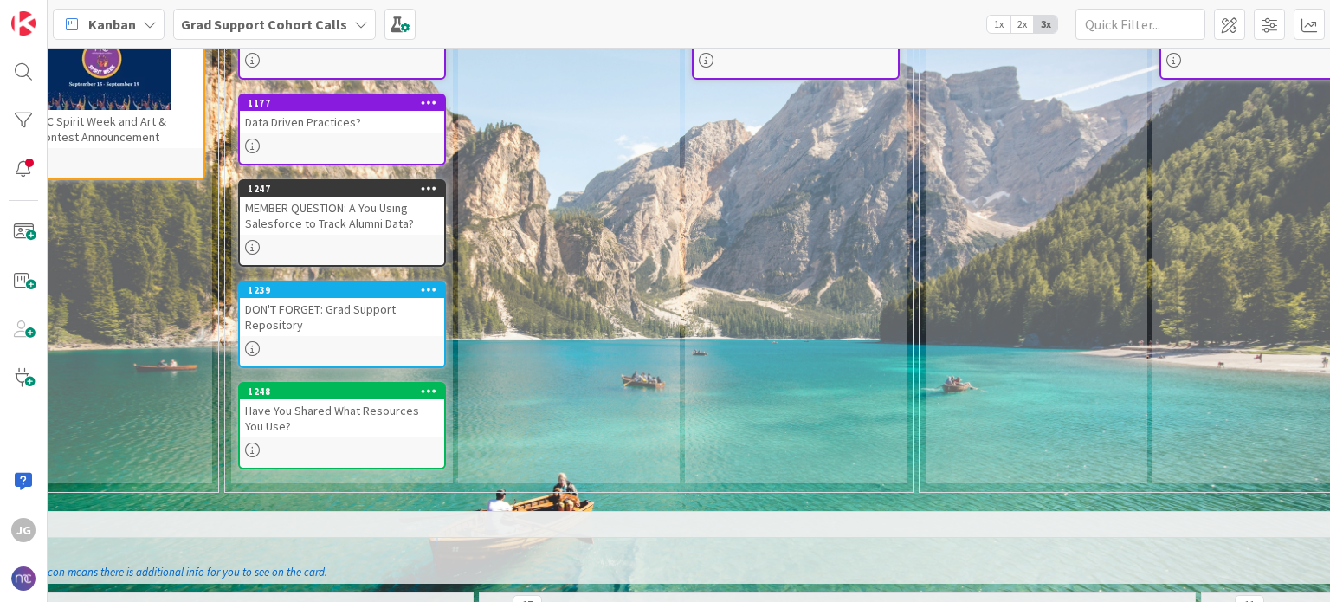
click at [252, 346] on icon at bounding box center [252, 348] width 15 height 15
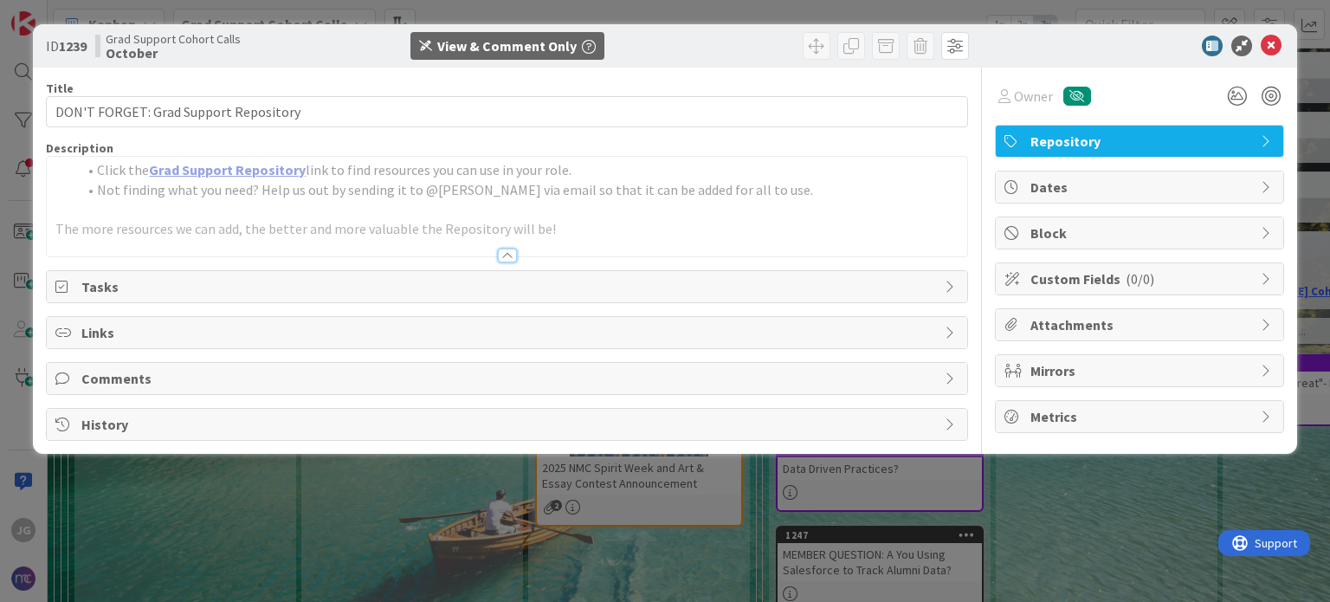
click at [245, 178] on link "Grad Support Repository" at bounding box center [227, 169] width 157 height 17
